Goal: Information Seeking & Learning: Learn about a topic

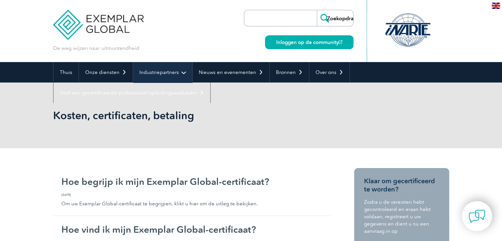
click at [169, 73] on font "Industriepartners" at bounding box center [159, 72] width 40 height 6
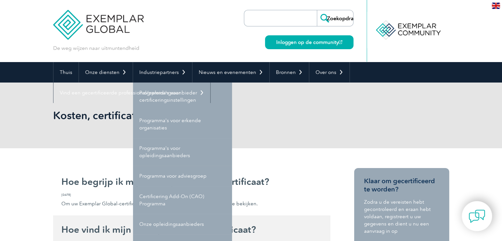
click at [177, 222] on font "Onze opleidingsaanbieders" at bounding box center [171, 224] width 65 height 6
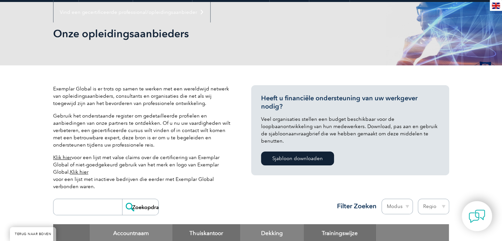
scroll to position [99, 0]
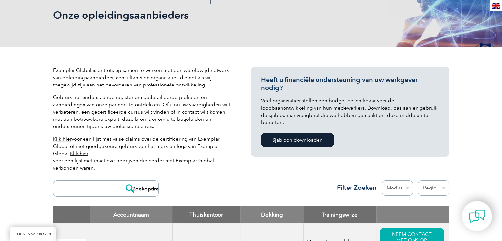
click at [97, 188] on input "search" at bounding box center [89, 188] width 65 height 16
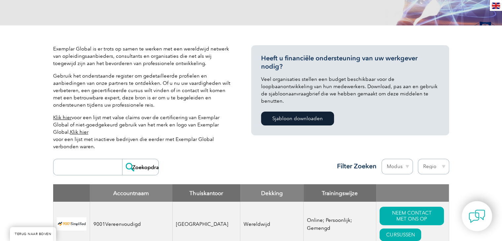
scroll to position [132, 0]
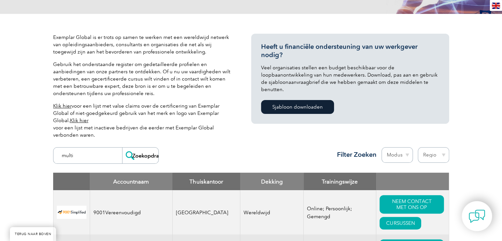
type input "multi"
click at [138, 155] on input "Zoekopdracht" at bounding box center [140, 155] width 36 height 16
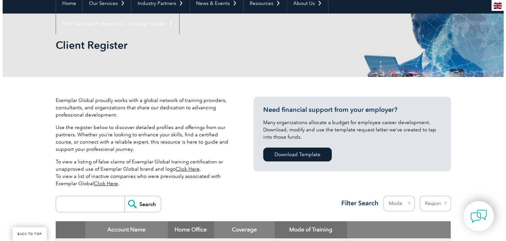
scroll to position [165, 0]
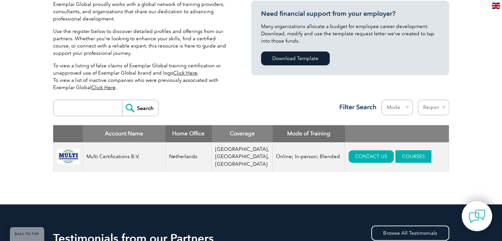
click at [402, 153] on link "COURSES" at bounding box center [413, 156] width 36 height 13
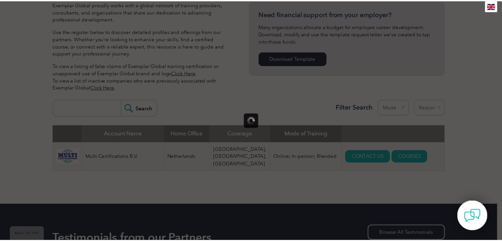
scroll to position [0, 0]
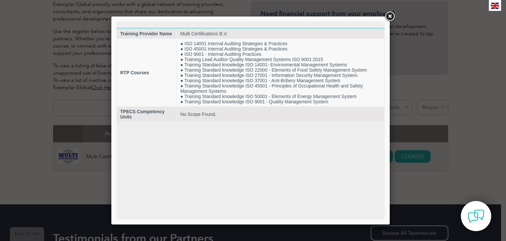
click at [388, 15] on link at bounding box center [390, 17] width 12 height 12
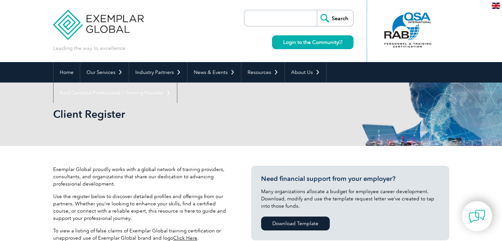
click at [106, 21] on img at bounding box center [98, 20] width 91 height 40
drag, startPoint x: 52, startPoint y: 168, endPoint x: 91, endPoint y: 168, distance: 38.9
copy p "Exemplar Global"
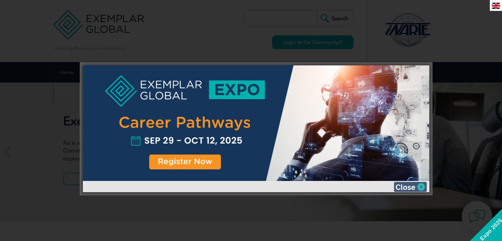
click at [414, 185] on img at bounding box center [409, 187] width 33 height 10
